Goal: Information Seeking & Learning: Check status

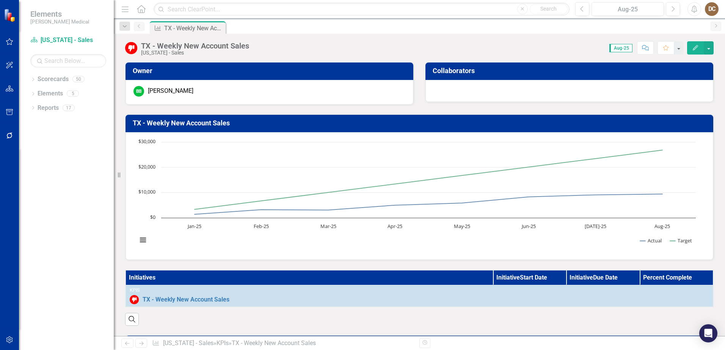
click at [30, 77] on div "Dropdown Scorecards 50 Dropdown Balanced Scorecard Revenue Growth Plan Dropdown…" at bounding box center [66, 211] width 95 height 277
click at [32, 79] on icon "Dropdown" at bounding box center [32, 80] width 5 height 4
click at [45, 264] on link "Sales" at bounding box center [78, 265] width 72 height 9
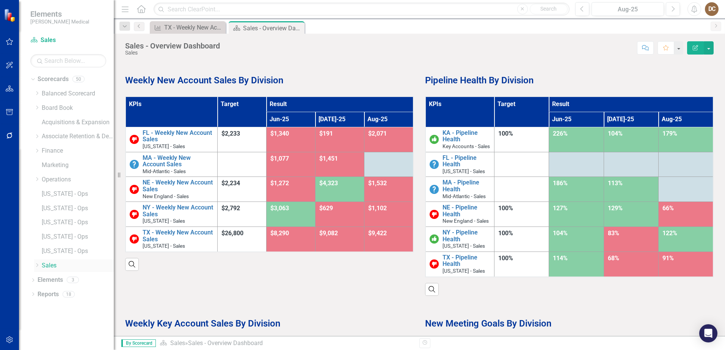
click at [38, 266] on icon "Dropdown" at bounding box center [37, 265] width 6 height 5
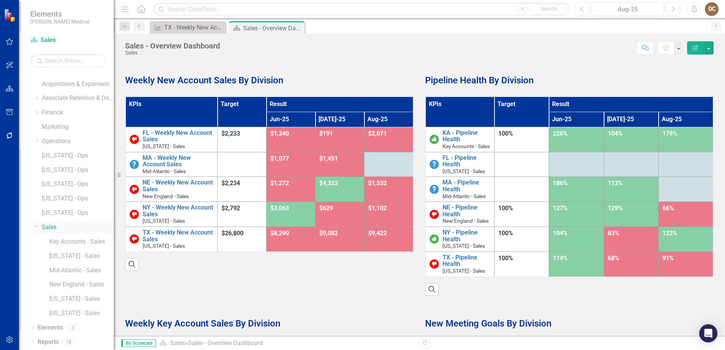
scroll to position [39, 0]
click at [66, 253] on link "[US_STATE] - Sales" at bounding box center [81, 256] width 64 height 9
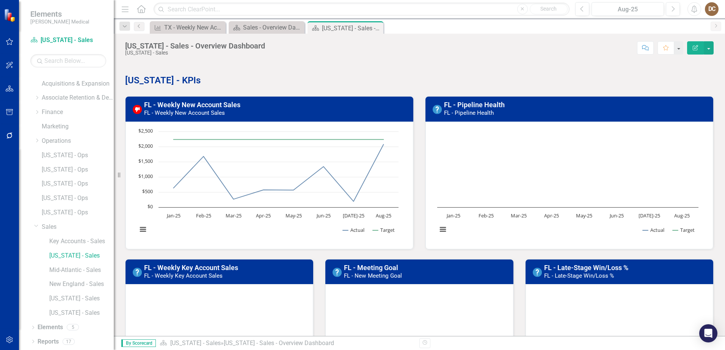
click at [563, 110] on h3 "FL - Pipeline Health FL - Pipeline Health" at bounding box center [576, 108] width 264 height 15
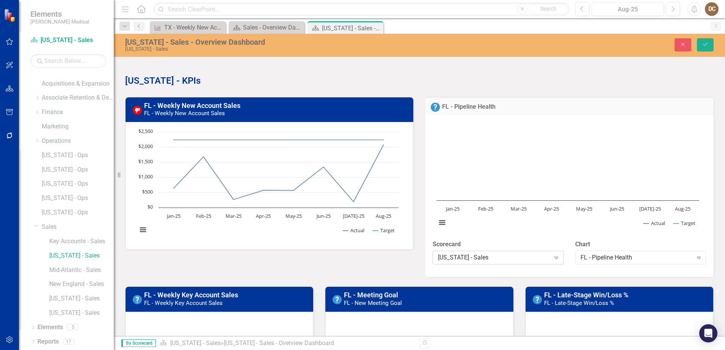
click at [527, 252] on div "[US_STATE] - Sales Expand" at bounding box center [497, 258] width 131 height 14
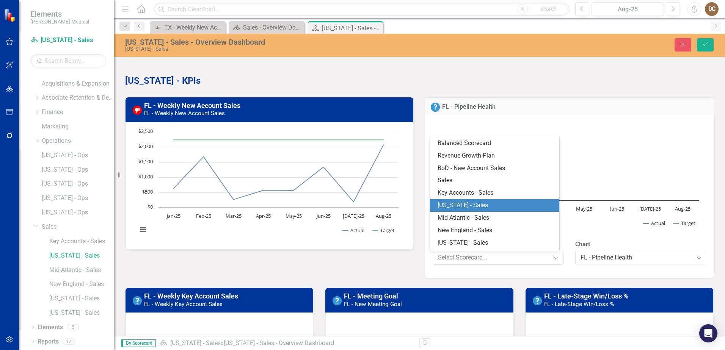
scroll to position [11, 0]
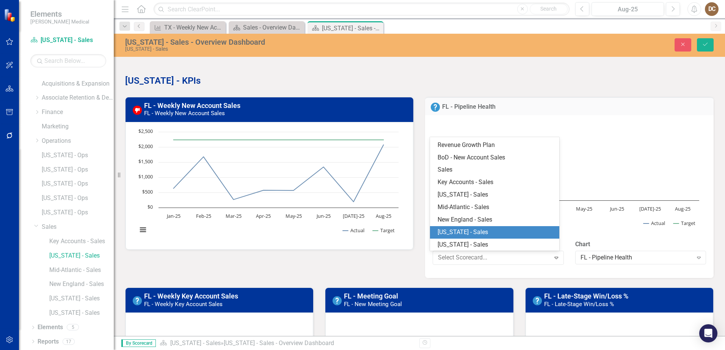
click at [642, 130] on rect "Interactive chart" at bounding box center [567, 178] width 270 height 114
click at [632, 146] on rect "Interactive chart" at bounding box center [567, 178] width 270 height 114
click at [610, 106] on h3 "FL - Pipeline Health" at bounding box center [575, 106] width 266 height 7
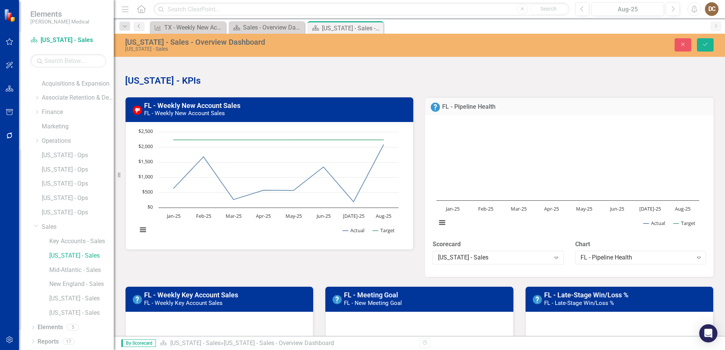
click at [610, 106] on h3 "FL - Pipeline Health" at bounding box center [575, 106] width 266 height 7
click at [461, 106] on link "FL - Pipeline Health" at bounding box center [468, 106] width 53 height 7
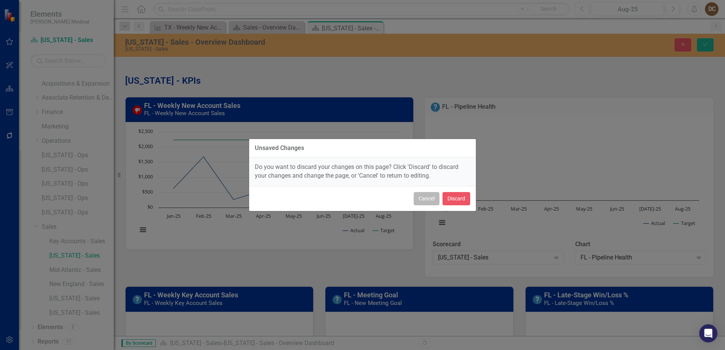
click at [429, 199] on button "Cancel" at bounding box center [426, 198] width 26 height 13
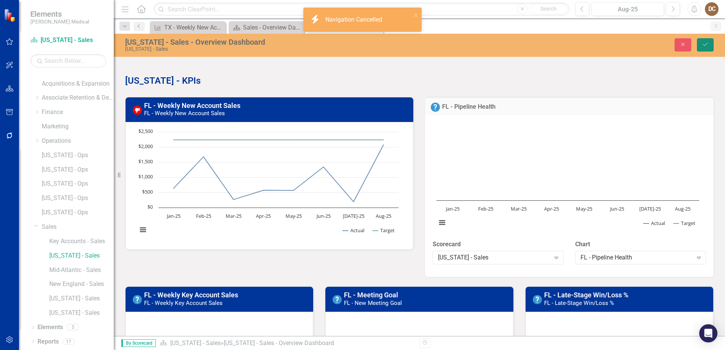
click at [704, 44] on icon "Save" at bounding box center [704, 44] width 7 height 5
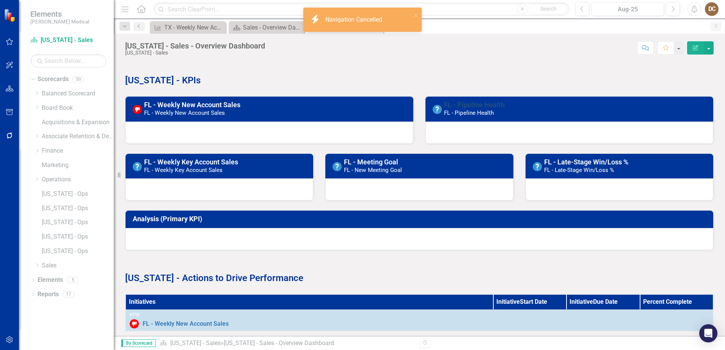
scroll to position [0, 0]
click at [473, 103] on link "FL - Pipeline Health" at bounding box center [474, 105] width 61 height 8
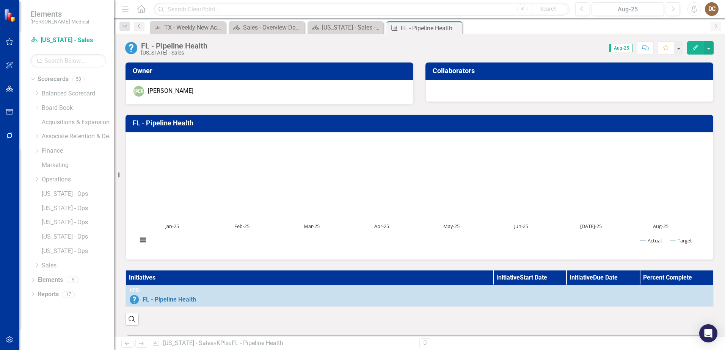
click at [452, 186] on rect "Interactive chart" at bounding box center [416, 195] width 566 height 114
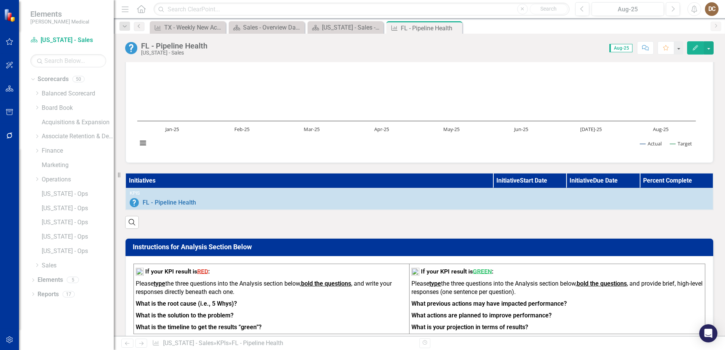
scroll to position [20, 0]
